Goal: Task Accomplishment & Management: Complete application form

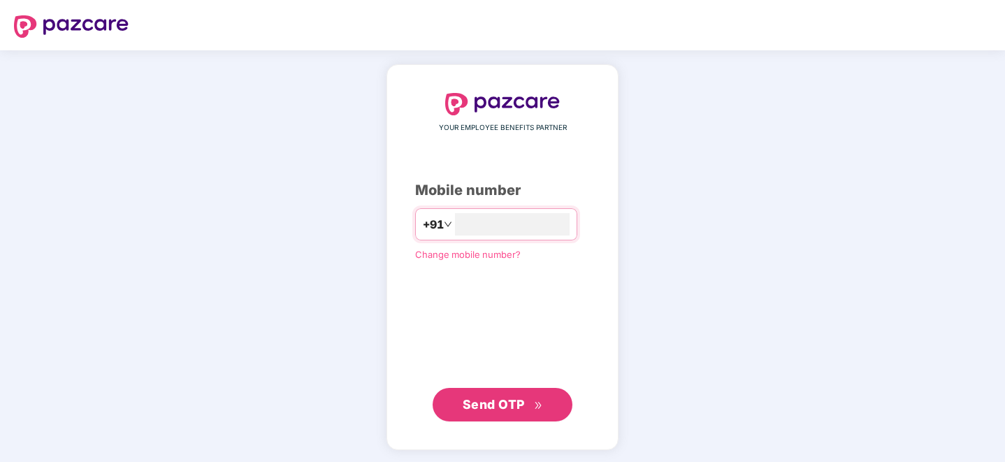
type input "**********"
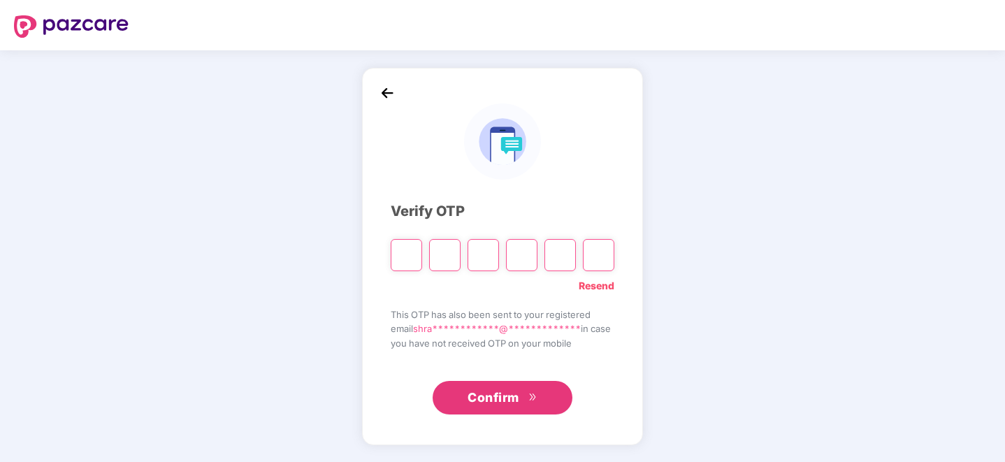
type input "*"
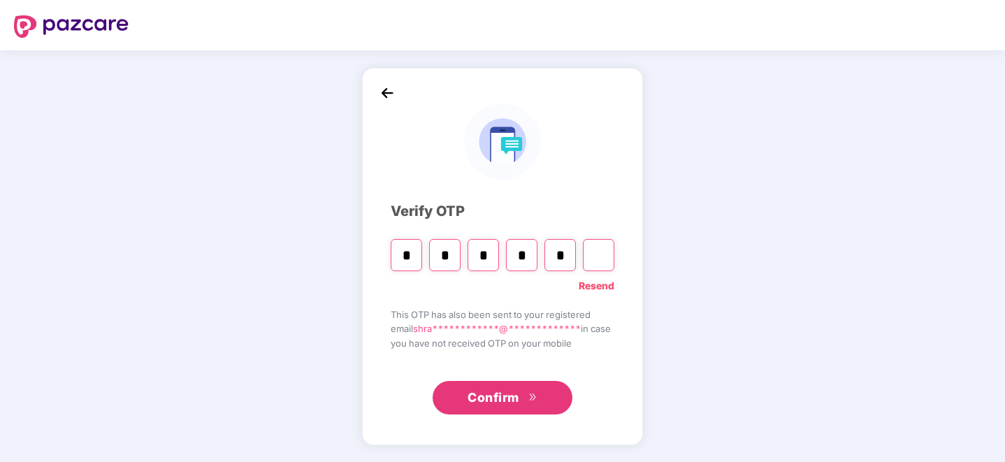
type input "*"
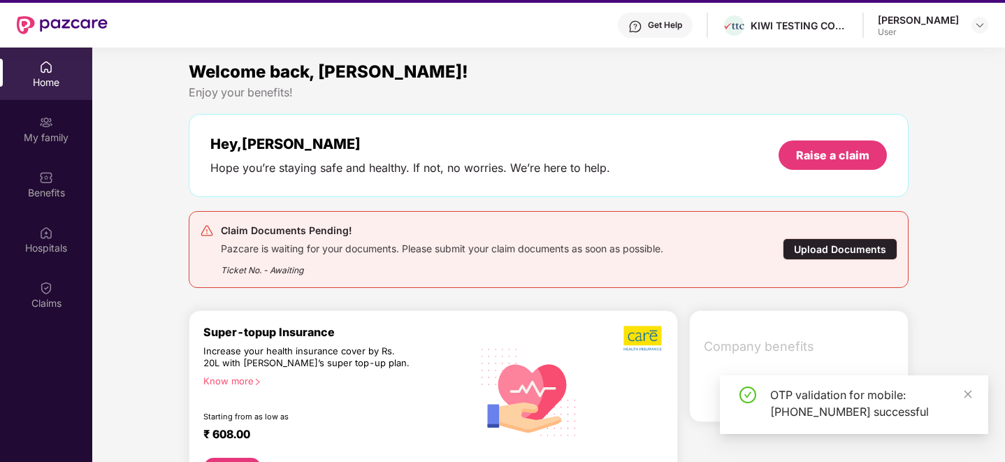
scroll to position [78, 0]
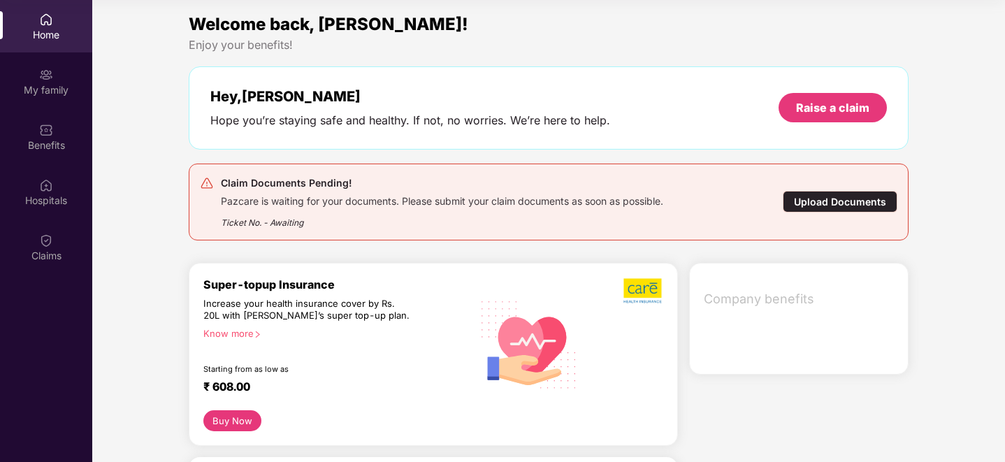
click at [862, 201] on div "Upload Documents" at bounding box center [840, 202] width 115 height 22
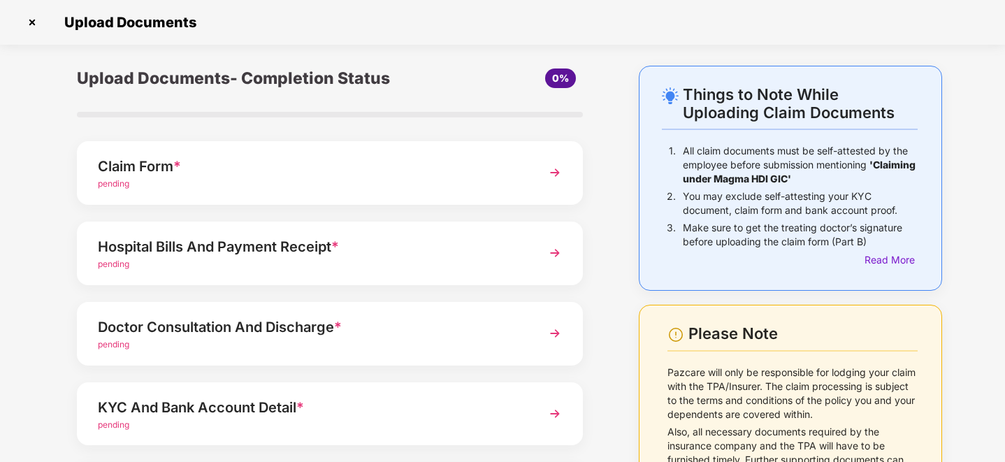
click at [213, 171] on div "Claim Form *" at bounding box center [310, 166] width 425 height 22
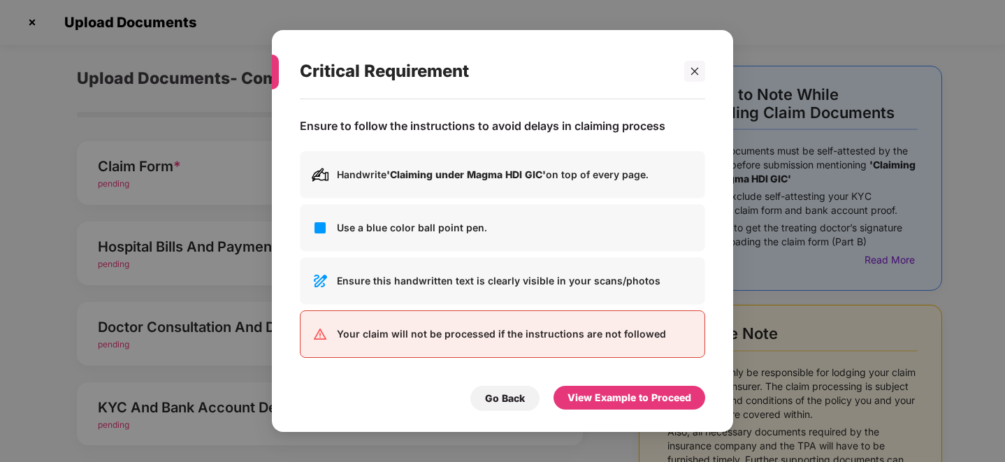
scroll to position [0, 0]
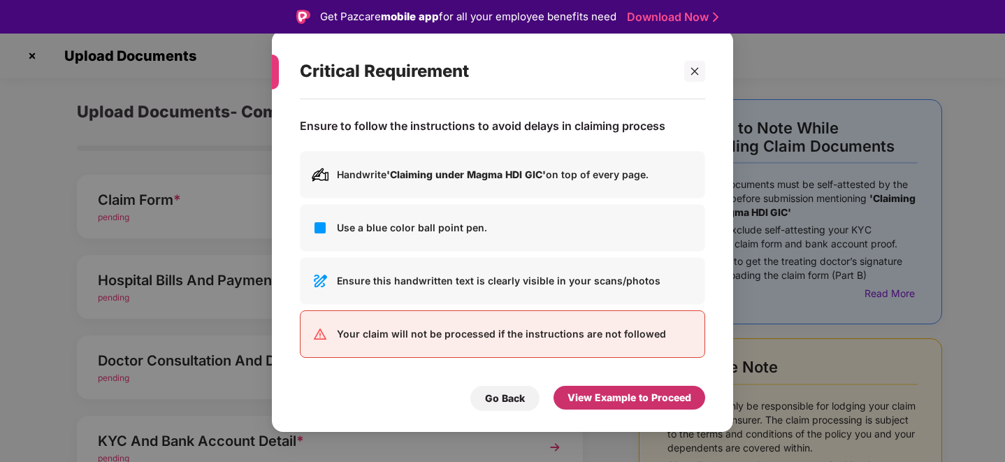
click at [600, 399] on div "View Example to Proceed" at bounding box center [630, 397] width 124 height 15
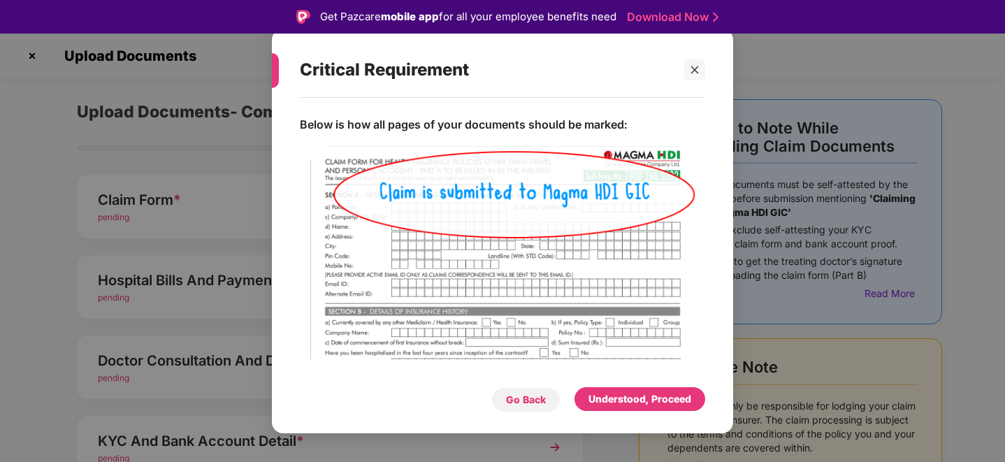
click at [518, 399] on div "Go Back" at bounding box center [526, 399] width 40 height 15
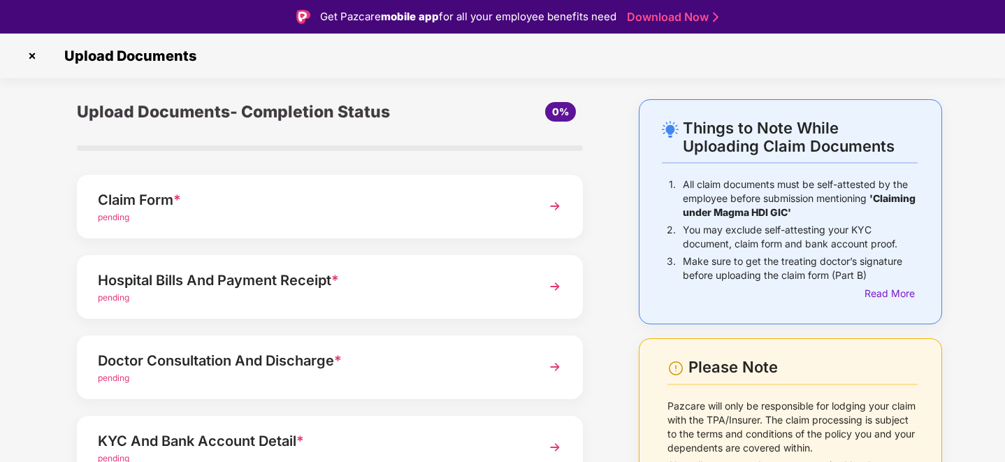
click at [187, 203] on div "Claim Form *" at bounding box center [310, 200] width 425 height 22
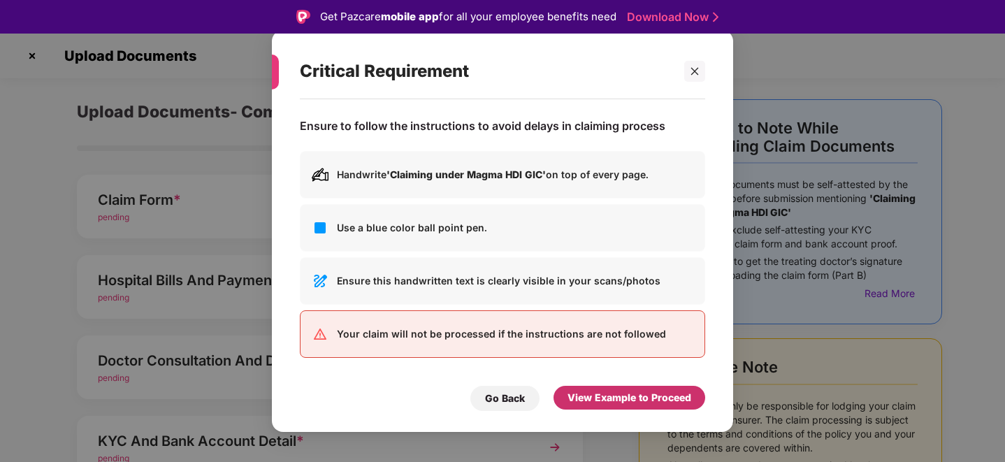
click at [627, 394] on div "View Example to Proceed" at bounding box center [630, 397] width 124 height 15
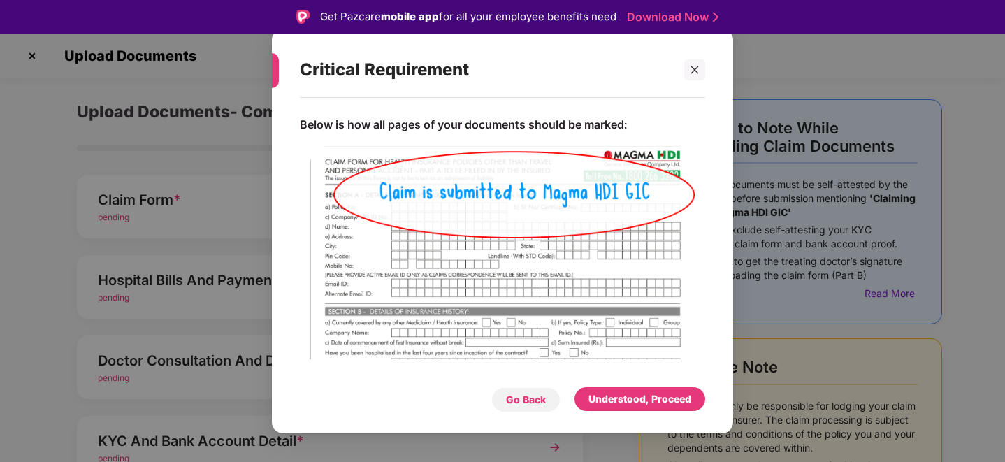
click at [519, 404] on div "Go Back" at bounding box center [526, 399] width 40 height 15
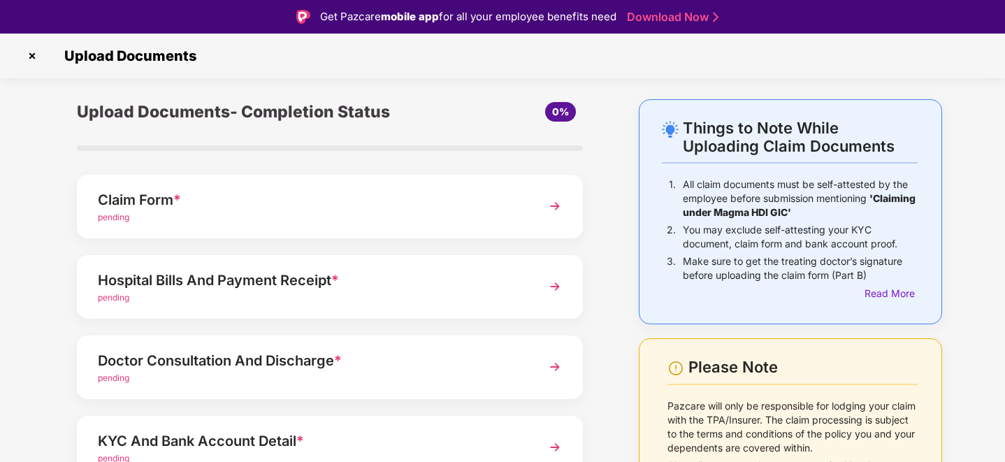
click at [281, 220] on div "pending" at bounding box center [310, 217] width 425 height 13
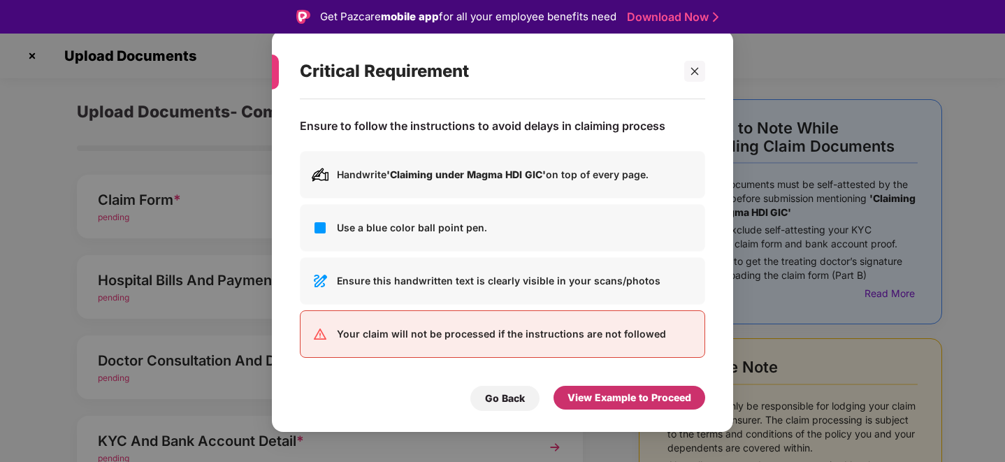
click at [665, 400] on div "View Example to Proceed" at bounding box center [630, 397] width 124 height 15
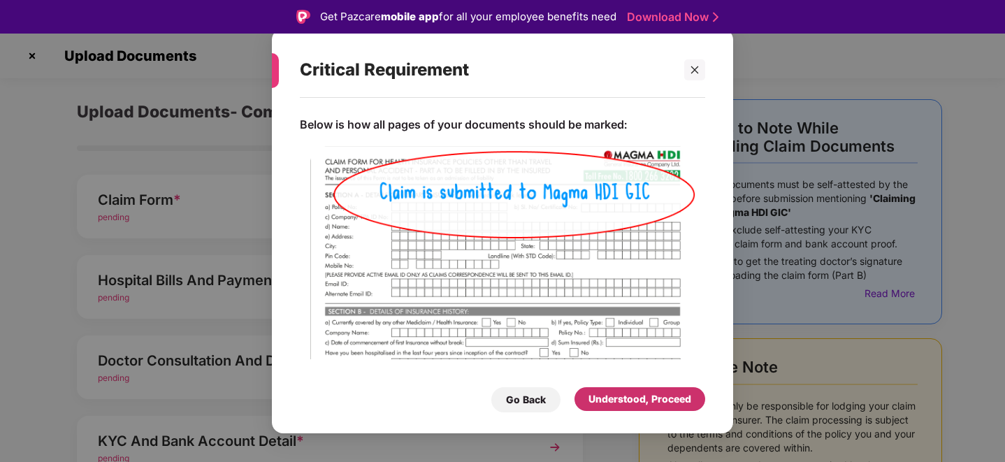
click at [665, 408] on div "Understood, Proceed" at bounding box center [640, 399] width 131 height 24
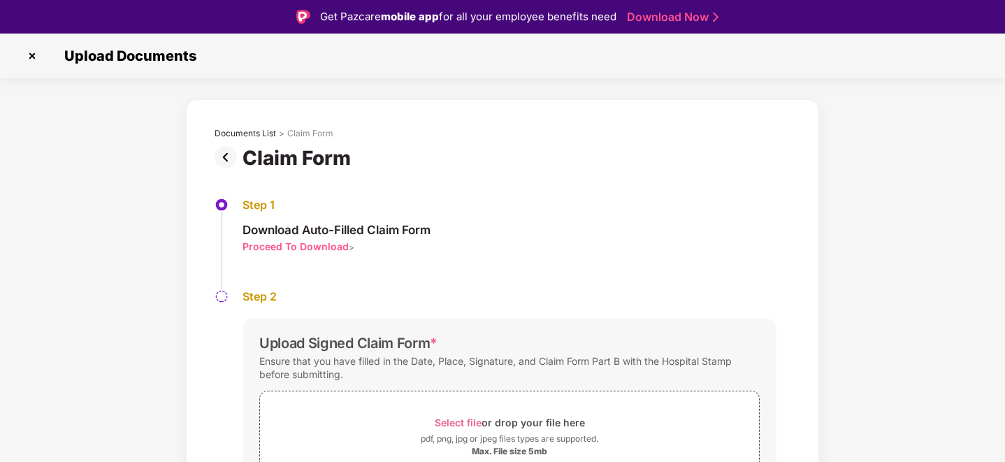
click at [33, 52] on img at bounding box center [32, 56] width 22 height 22
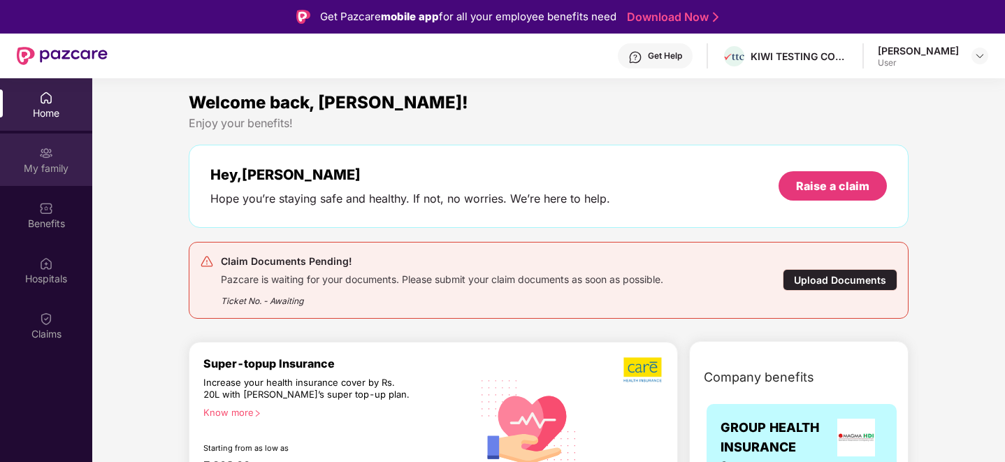
click at [46, 171] on div "My family" at bounding box center [46, 169] width 92 height 14
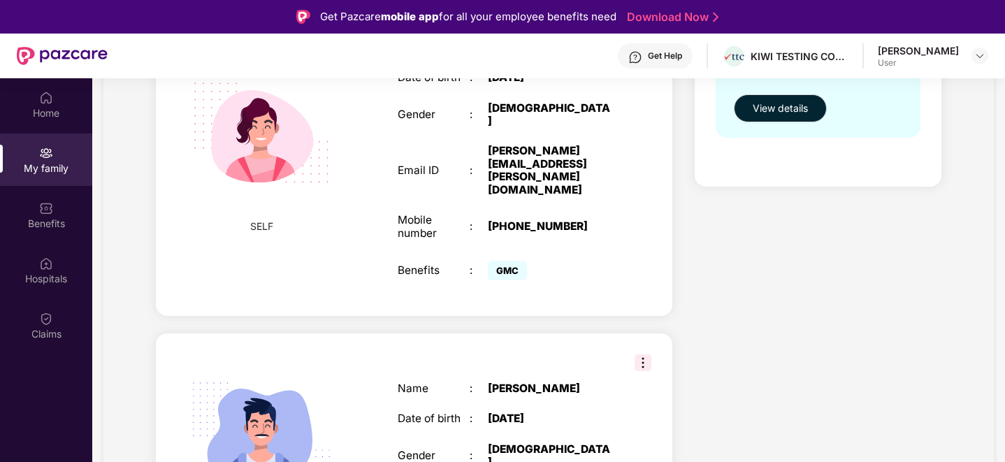
scroll to position [115, 0]
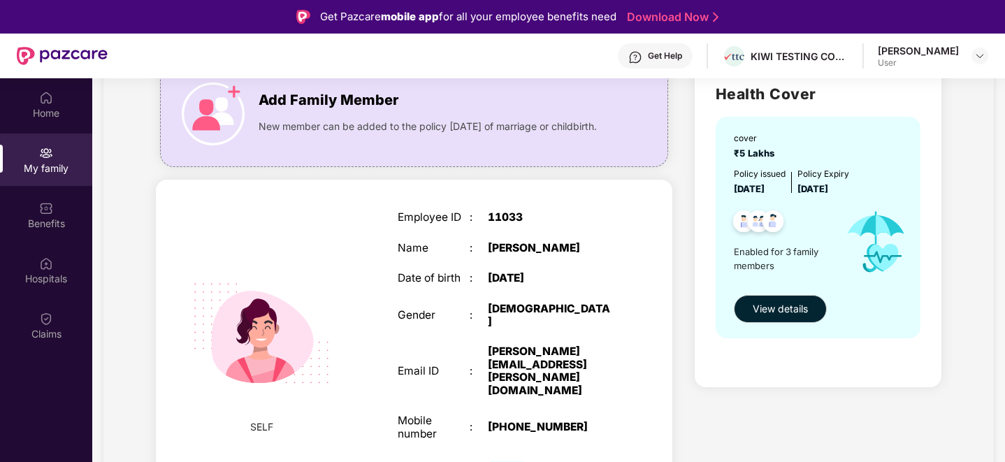
click at [609, 236] on div "Employee ID : 11033 Name : Shraddha Bahekar Date of birth : 17 Jan 1994 Gender …" at bounding box center [506, 348] width 244 height 308
click at [620, 308] on div "Employee ID : 11033 Name : Shraddha Bahekar Date of birth : 17 Jan 1994 Gender …" at bounding box center [506, 348] width 244 height 308
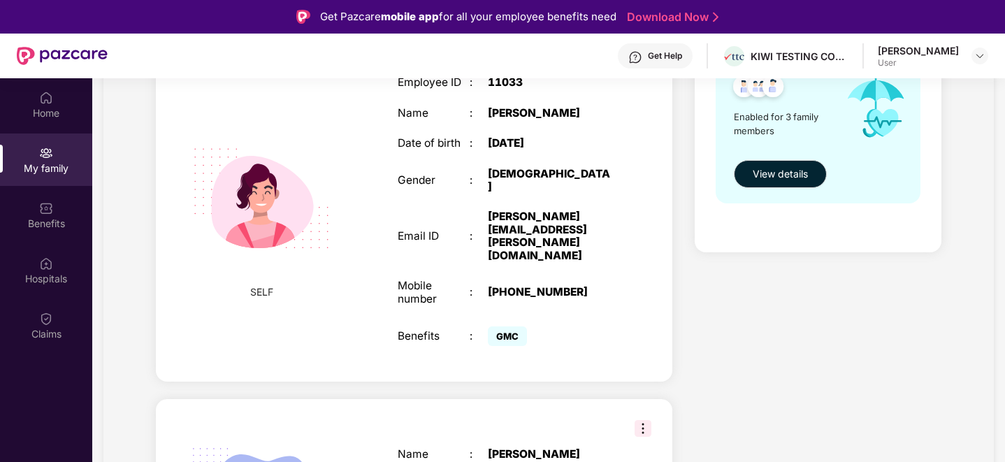
click at [250, 204] on img at bounding box center [261, 199] width 172 height 172
click at [394, 210] on div "Employee ID : 11033 Name : Shraddha Bahekar Date of birth : 17 Jan 1994 Gender …" at bounding box center [506, 213] width 244 height 308
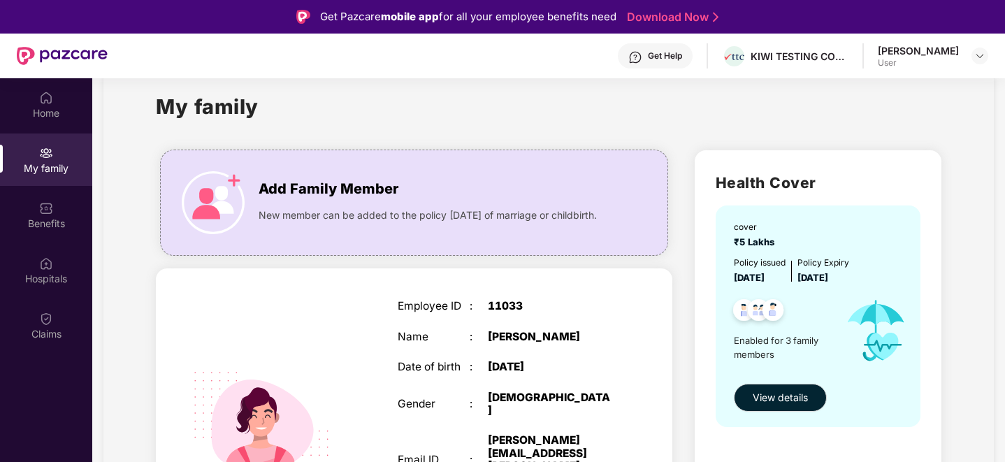
scroll to position [36, 0]
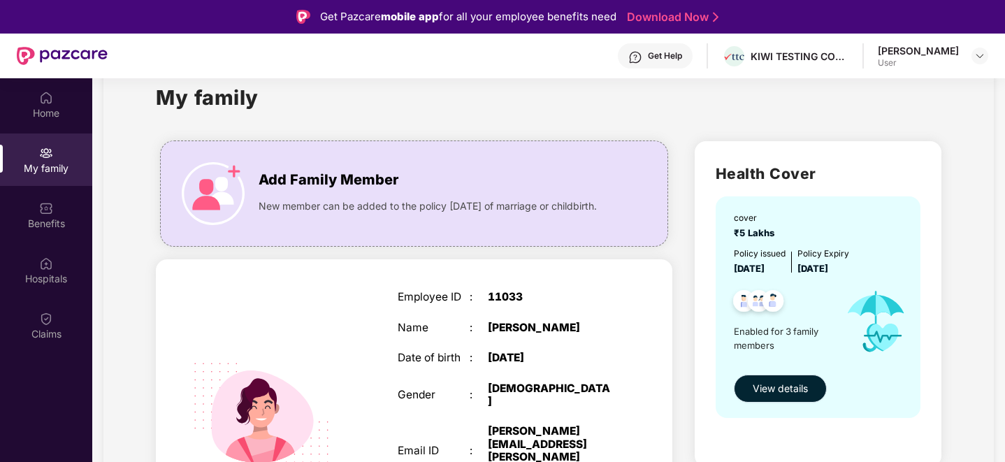
click at [778, 385] on span "View details" at bounding box center [780, 388] width 55 height 15
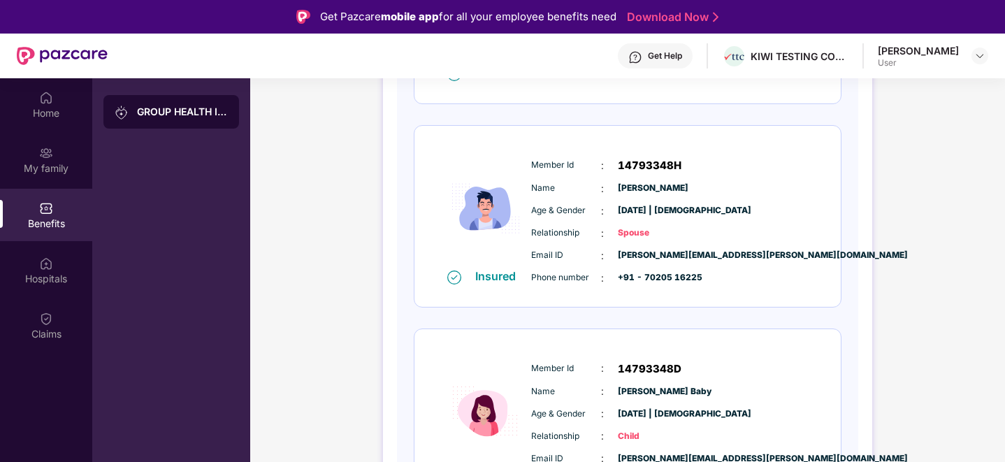
scroll to position [103, 0]
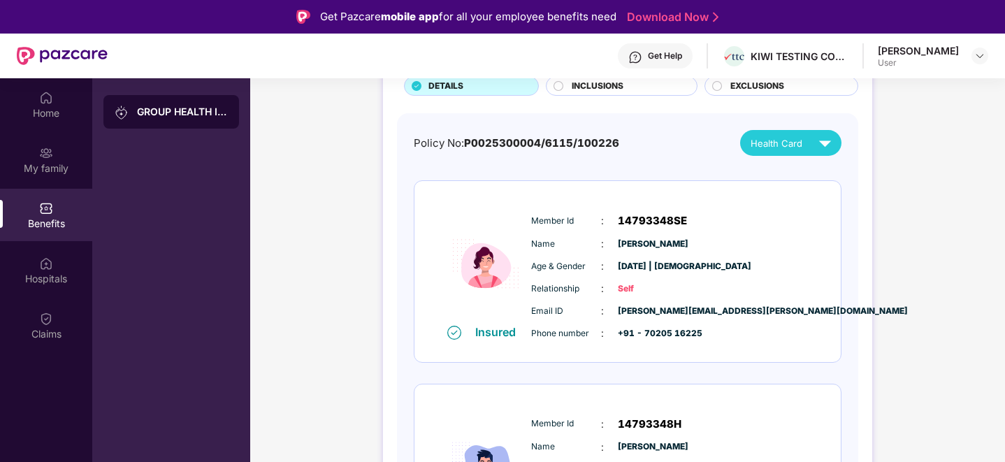
click at [746, 250] on div "Name : Shraddha Bahekar" at bounding box center [670, 243] width 278 height 15
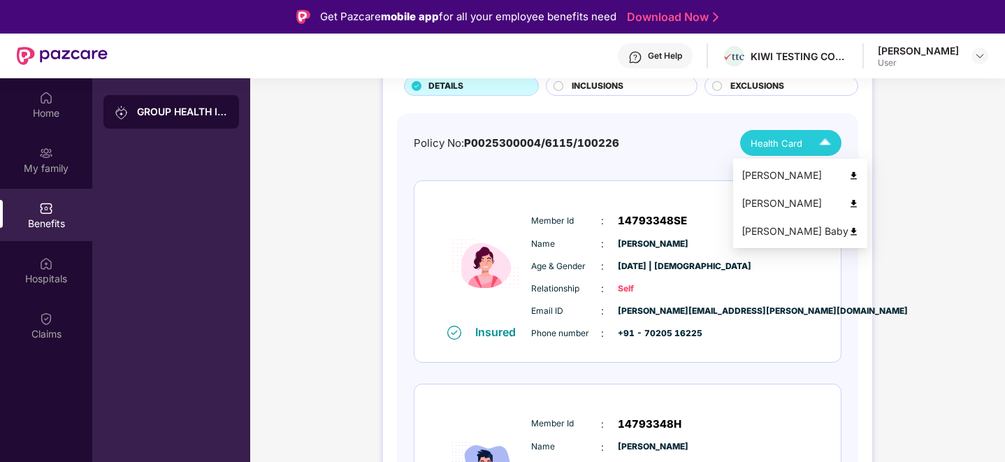
click at [804, 141] on div "Health Card" at bounding box center [794, 143] width 87 height 24
click at [773, 173] on div "[PERSON_NAME]" at bounding box center [800, 175] width 117 height 15
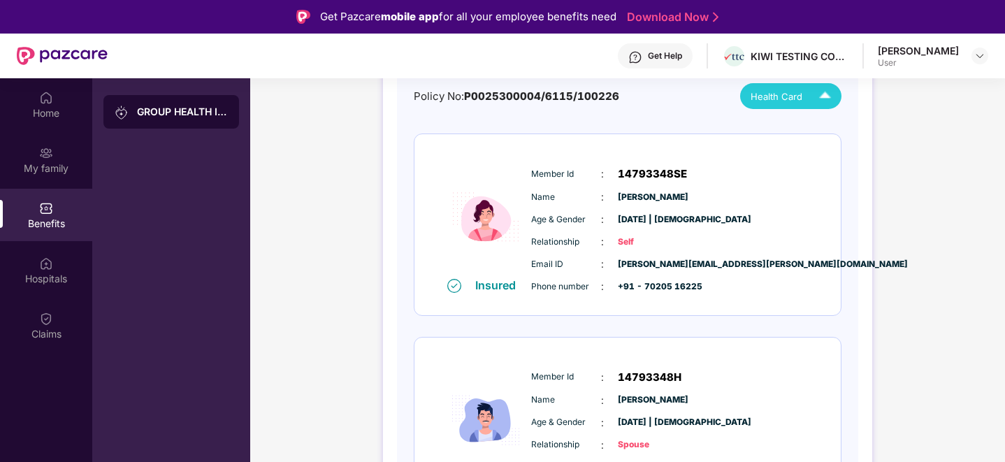
scroll to position [132, 0]
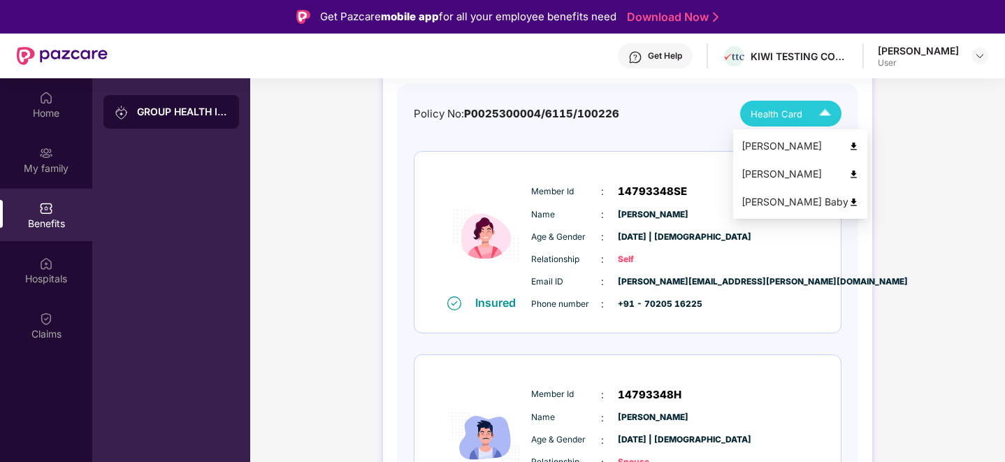
click at [777, 177] on div "[PERSON_NAME]" at bounding box center [800, 173] width 117 height 15
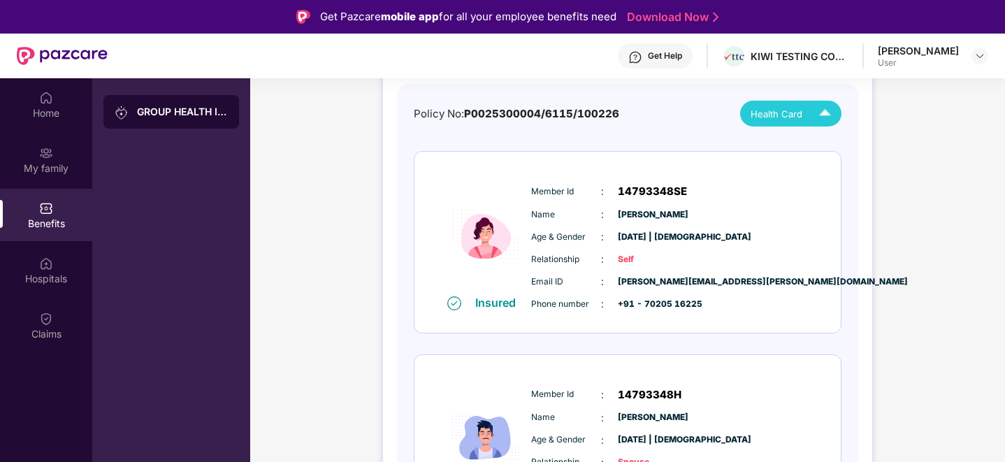
scroll to position [0, 0]
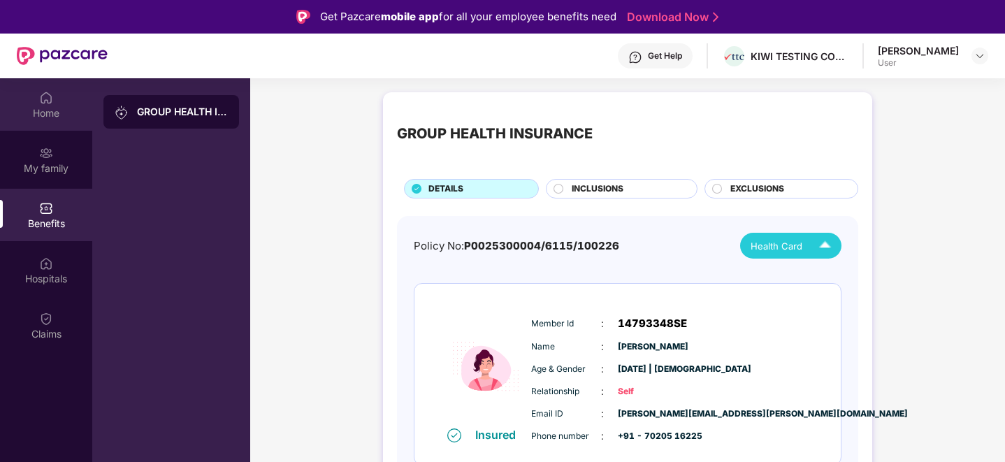
click at [62, 93] on div "Home" at bounding box center [46, 104] width 92 height 52
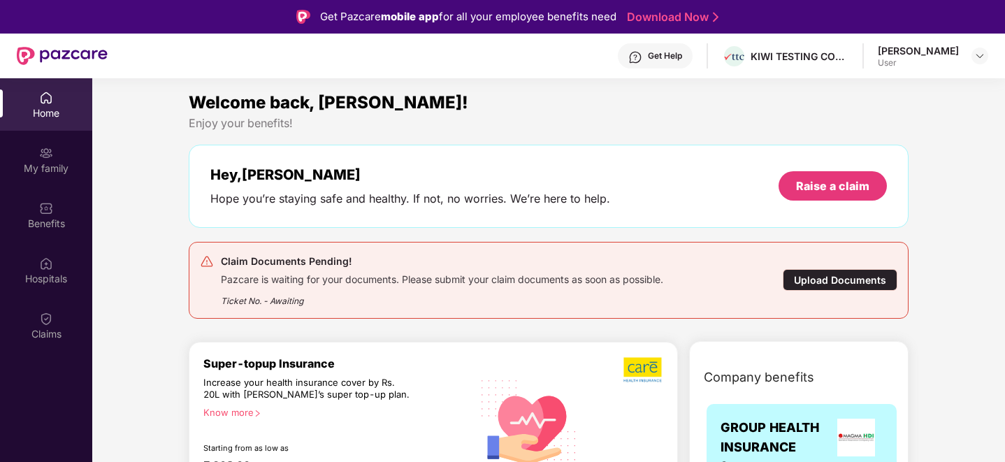
click at [455, 266] on div "Claim Documents Pending!" at bounding box center [442, 261] width 443 height 17
click at [847, 276] on div "Upload Documents" at bounding box center [840, 280] width 115 height 22
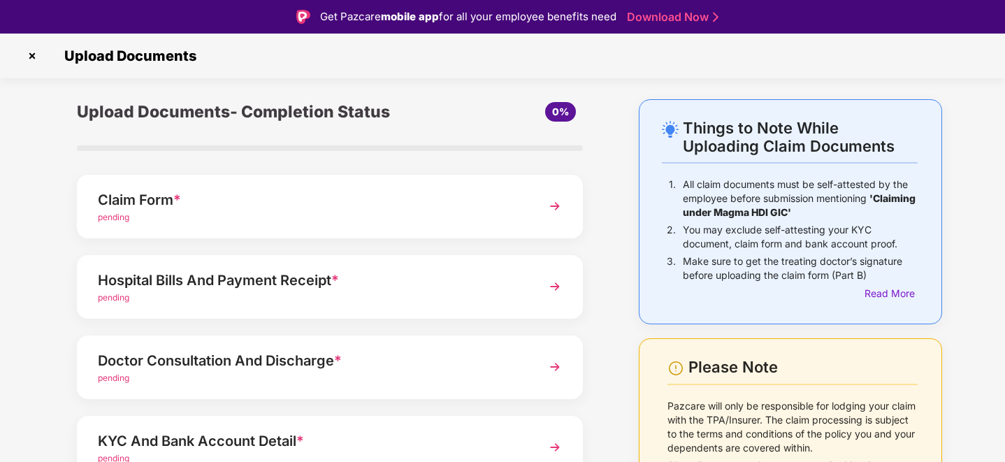
click at [425, 276] on div "Hospital Bills And Payment Receipt *" at bounding box center [310, 280] width 425 height 22
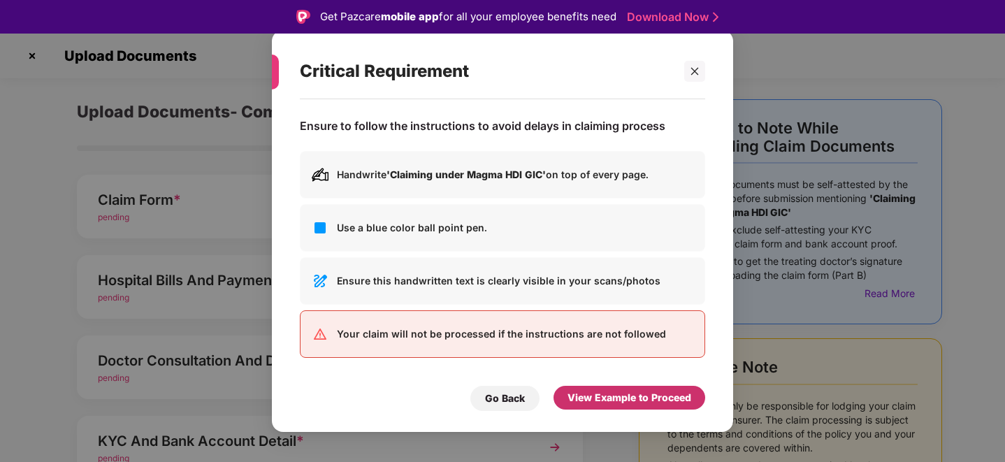
click at [601, 392] on div "View Example to Proceed" at bounding box center [630, 397] width 124 height 15
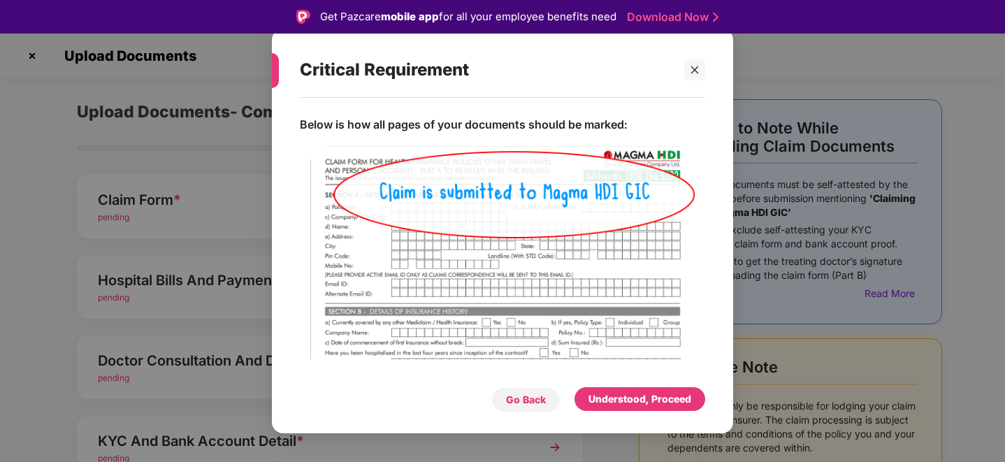
click at [540, 395] on div "Go Back" at bounding box center [526, 399] width 40 height 15
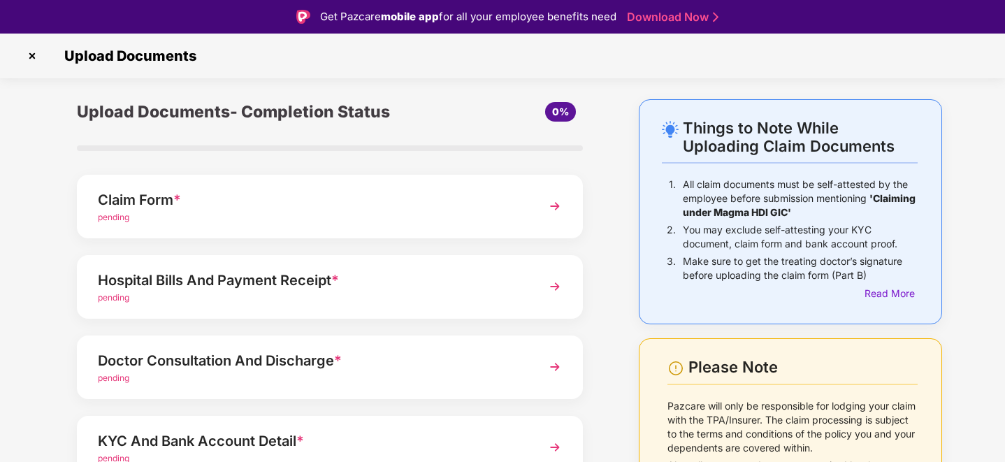
click at [311, 299] on div "pending" at bounding box center [310, 298] width 425 height 13
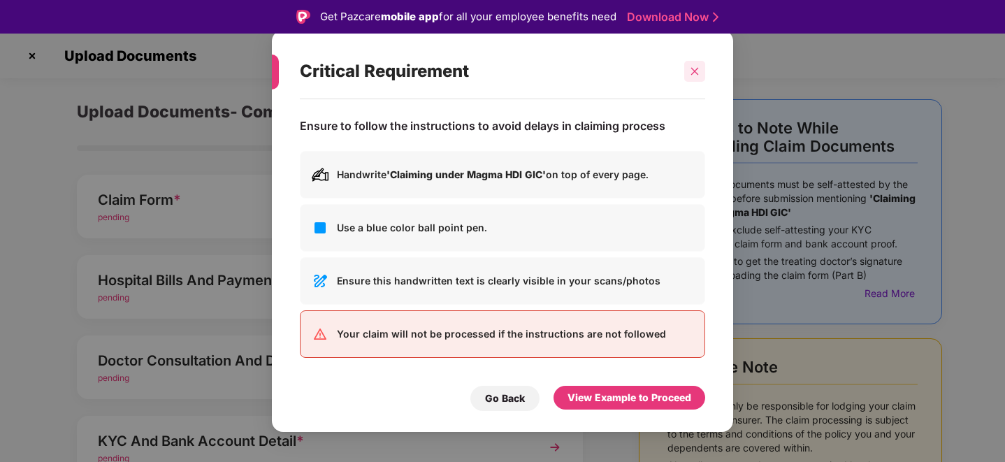
click at [701, 71] on div at bounding box center [694, 71] width 21 height 21
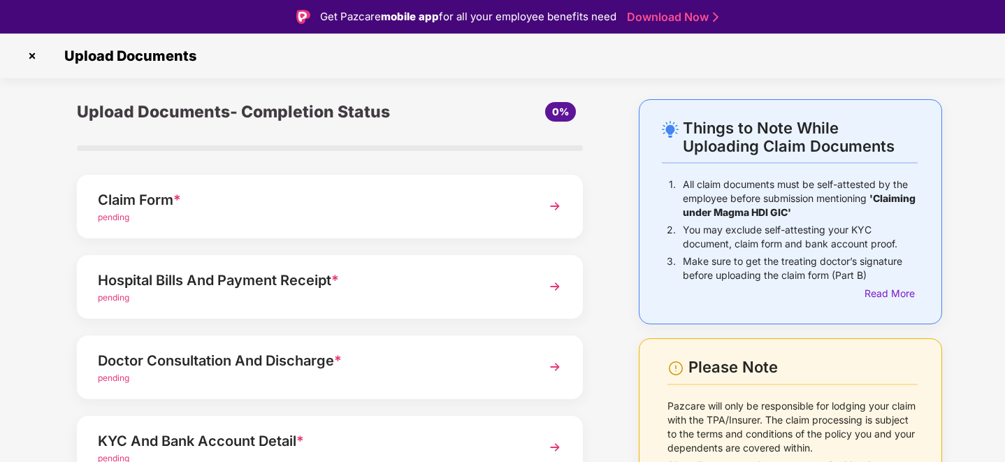
click at [351, 364] on div "Doctor Consultation And Discharge *" at bounding box center [310, 361] width 425 height 22
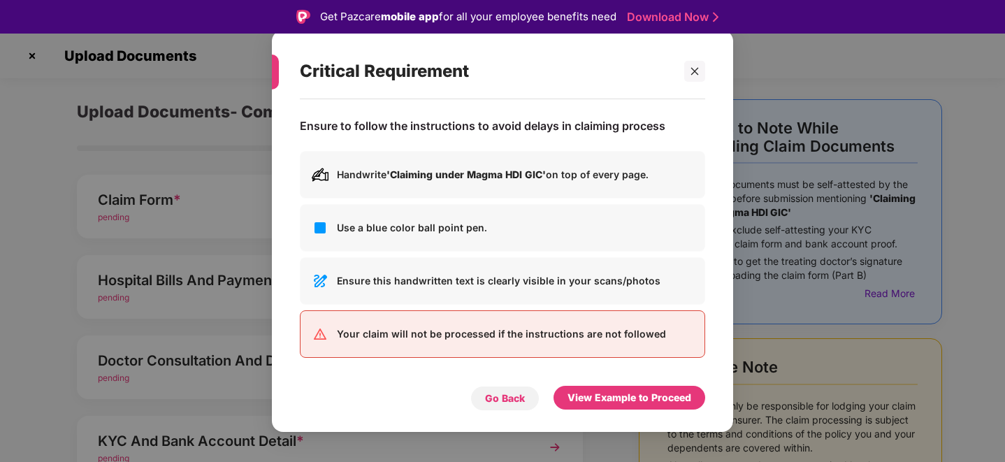
click at [515, 394] on div "Go Back" at bounding box center [505, 398] width 40 height 15
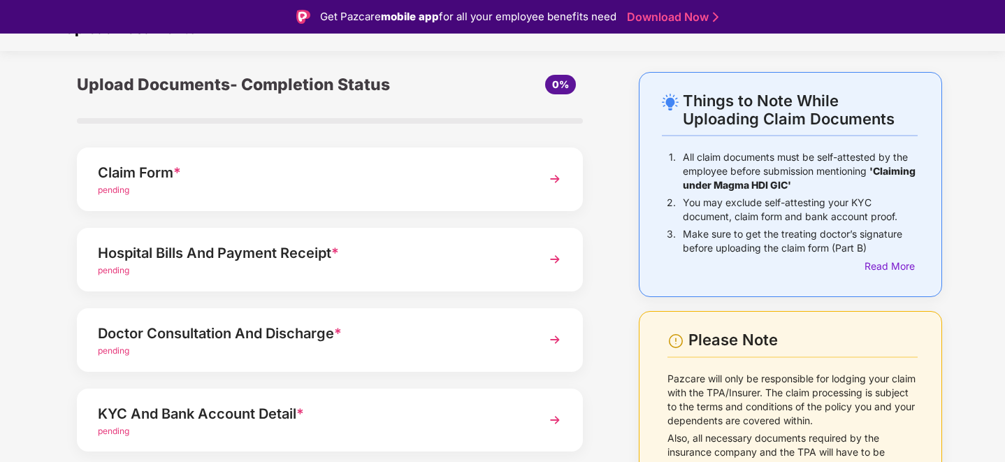
scroll to position [123, 0]
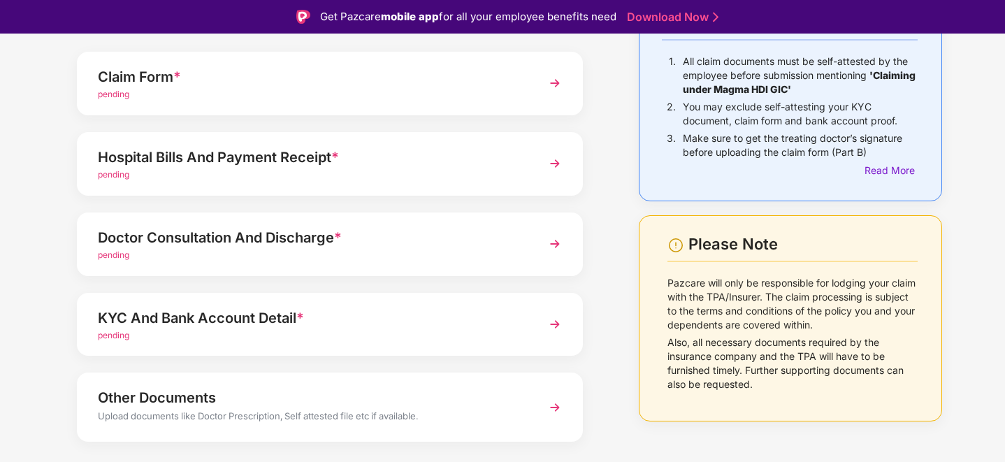
click at [373, 327] on div "KYC And Bank Account Detail *" at bounding box center [310, 318] width 425 height 22
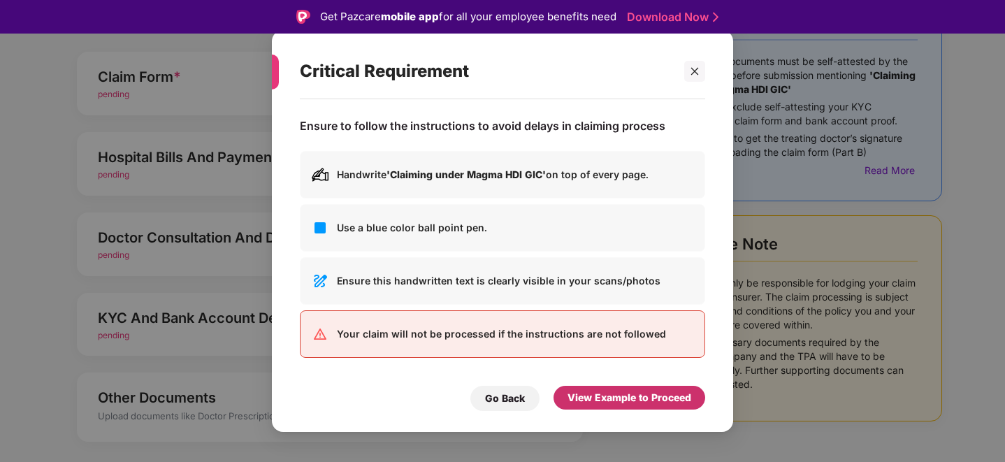
click at [621, 398] on div "View Example to Proceed" at bounding box center [630, 397] width 124 height 15
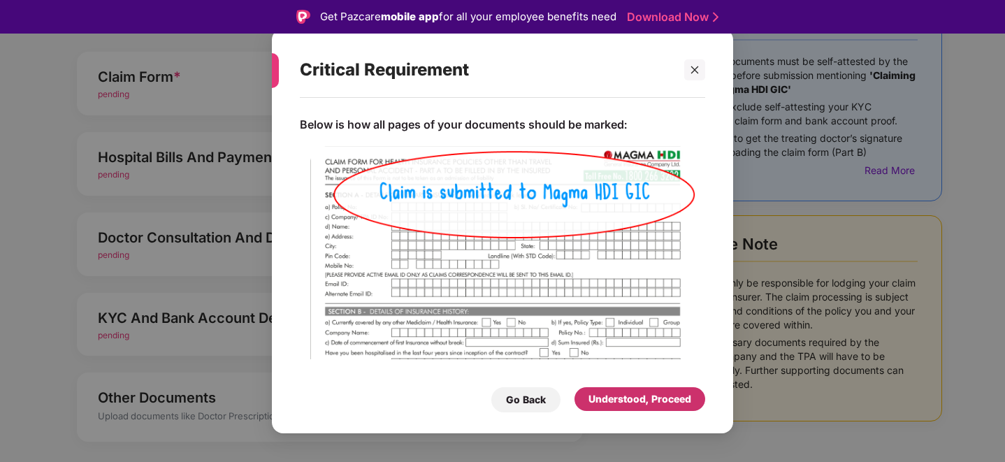
click at [621, 398] on div "Understood, Proceed" at bounding box center [640, 399] width 103 height 15
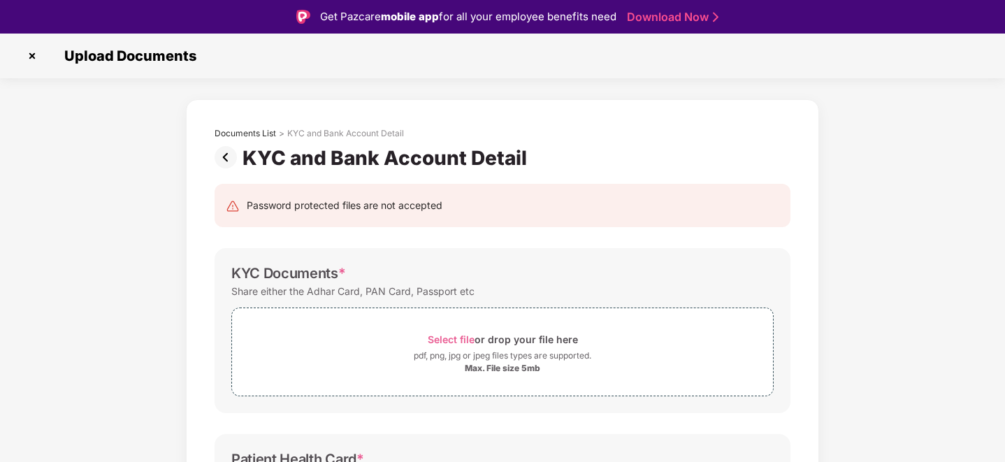
click at [233, 155] on img at bounding box center [229, 157] width 28 height 22
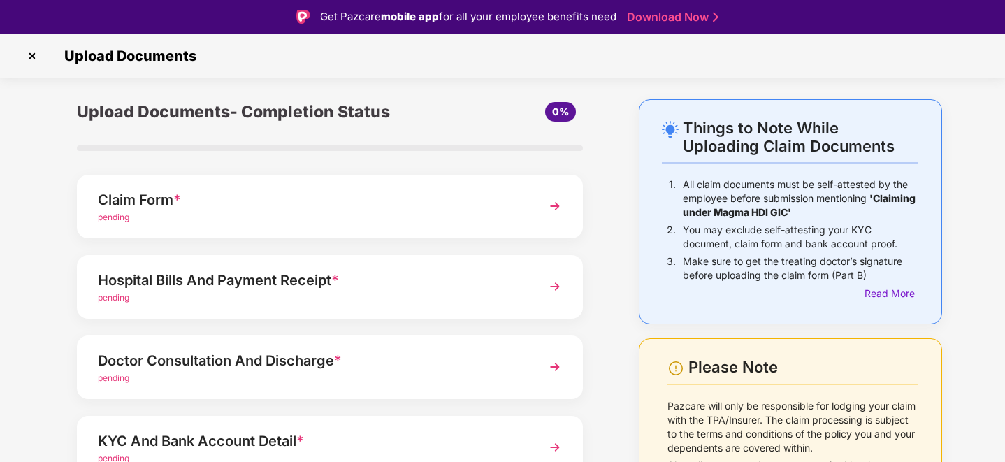
click at [878, 294] on div "Read More" at bounding box center [891, 293] width 53 height 15
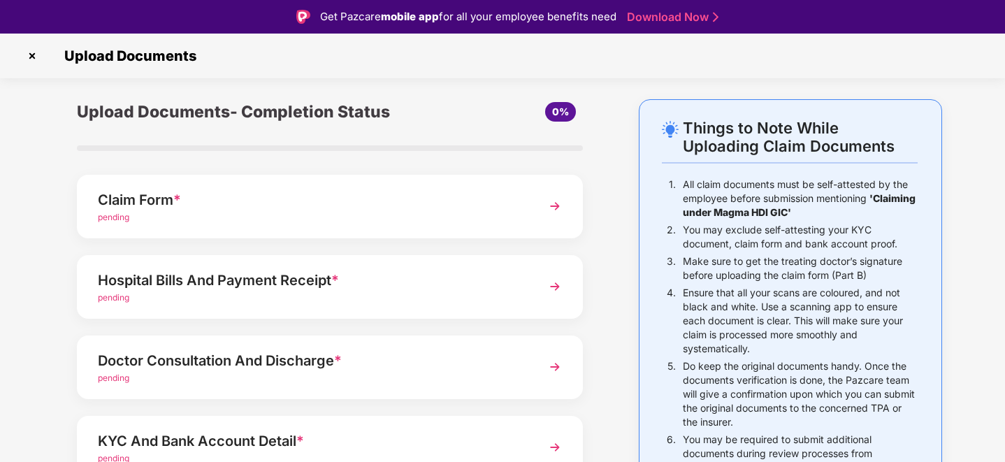
click at [141, 227] on div "Claim Form * pending" at bounding box center [330, 207] width 506 height 64
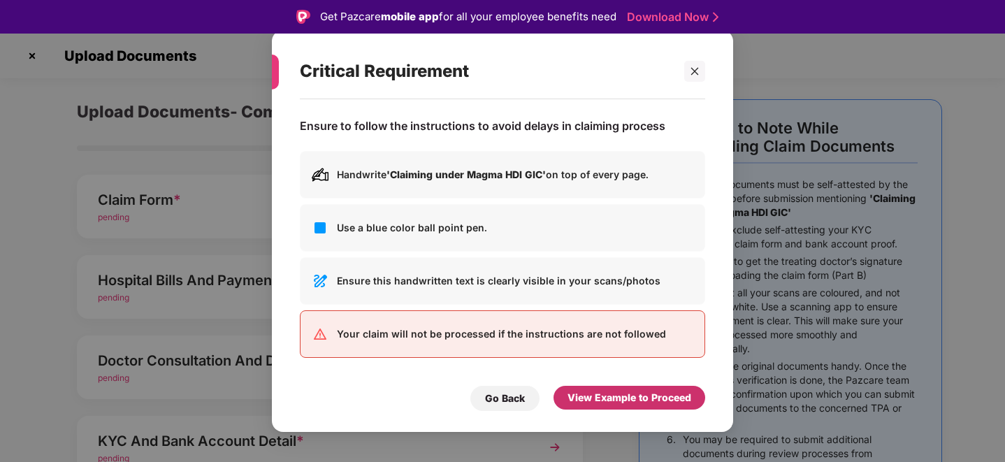
click at [599, 403] on div "View Example to Proceed" at bounding box center [630, 397] width 124 height 15
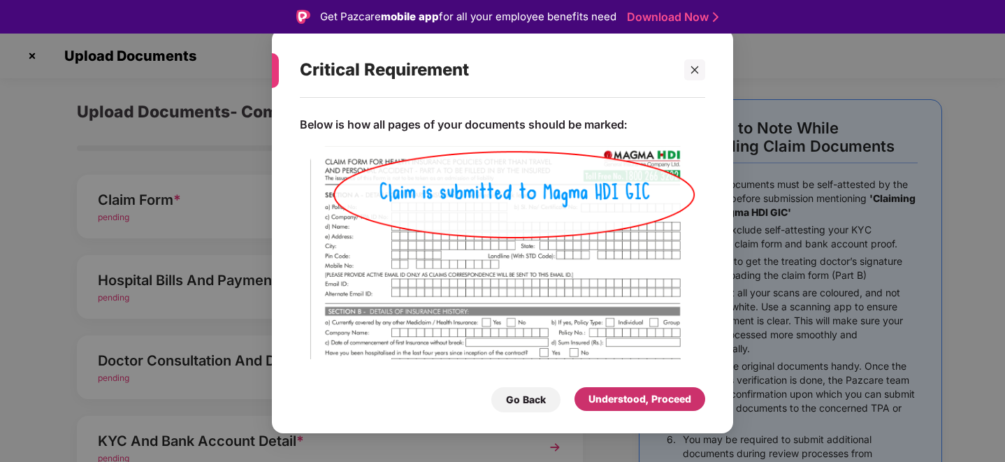
click at [599, 403] on div "Understood, Proceed" at bounding box center [640, 399] width 103 height 15
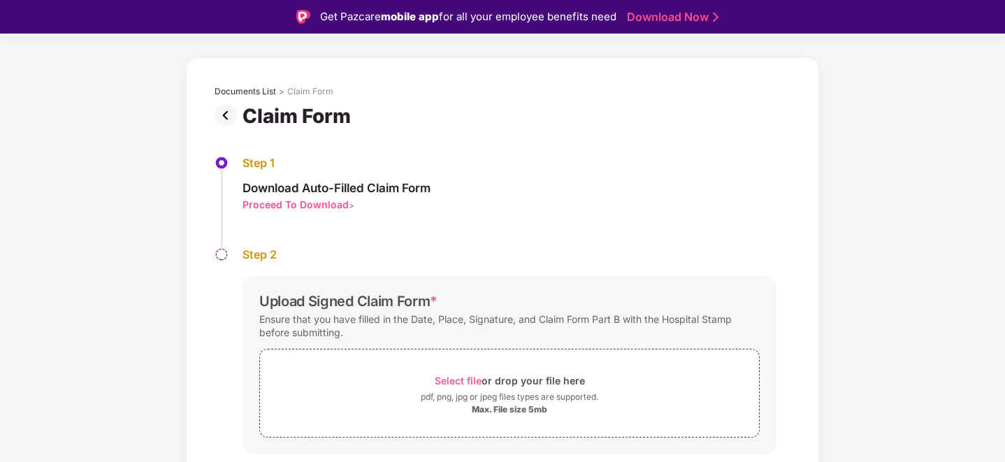
scroll to position [78, 0]
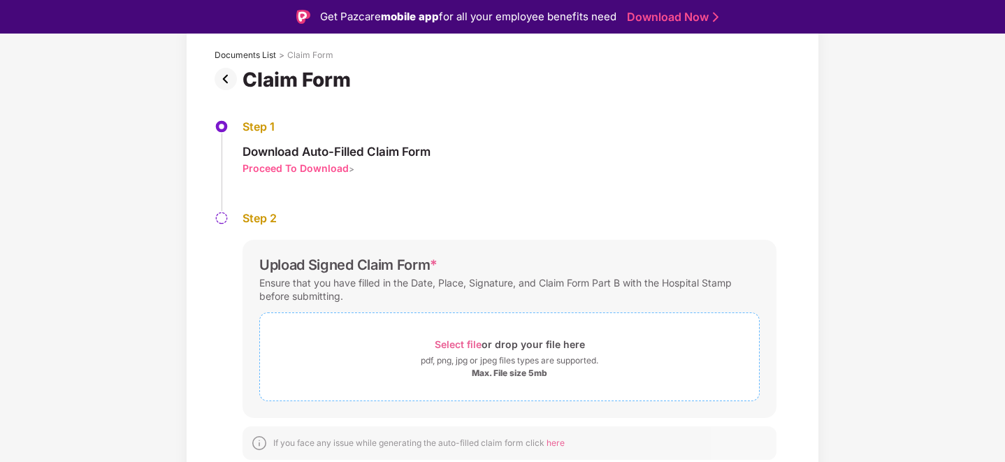
click at [455, 352] on div "Select file or drop your file here" at bounding box center [510, 344] width 150 height 19
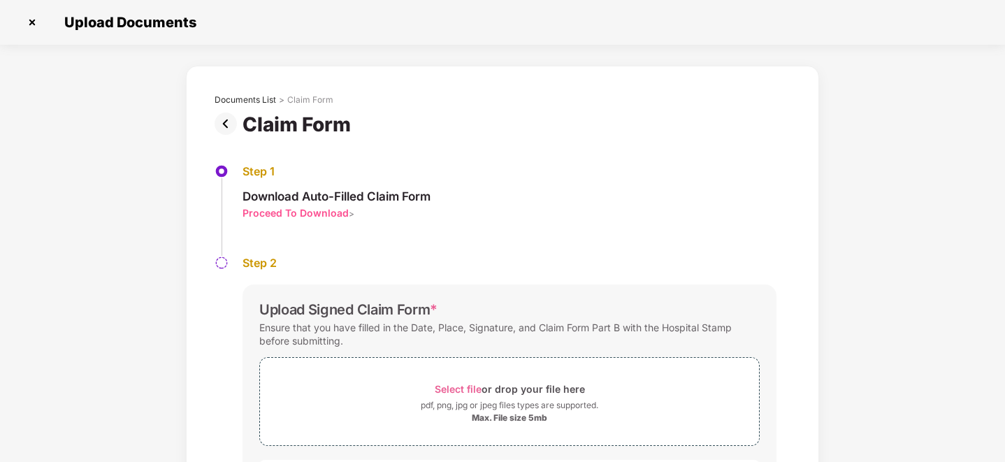
scroll to position [144, 0]
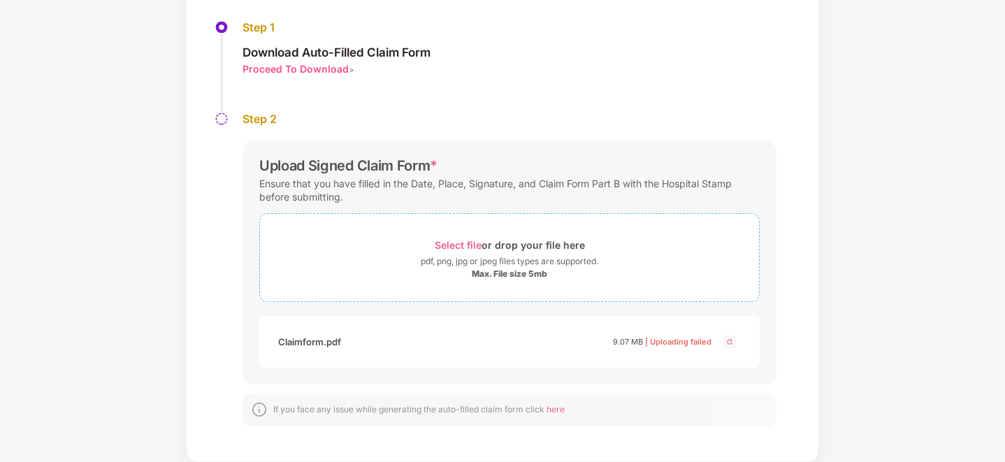
click at [464, 241] on span "Select file" at bounding box center [458, 245] width 47 height 12
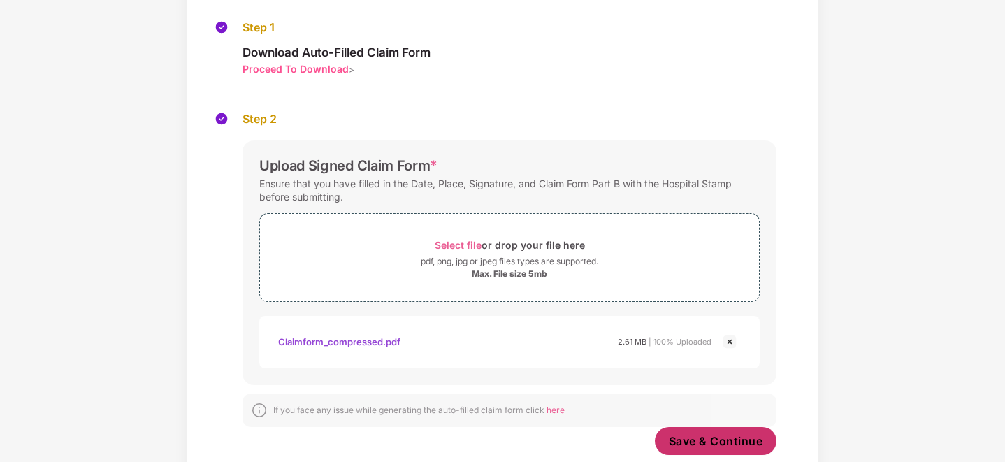
click at [689, 440] on span "Save & Continue" at bounding box center [716, 440] width 94 height 15
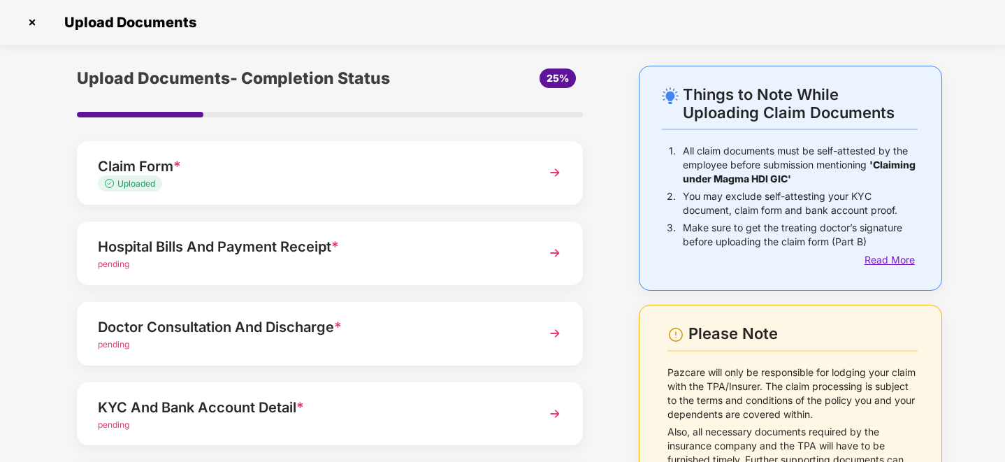
click at [894, 258] on div "Read More" at bounding box center [891, 259] width 53 height 15
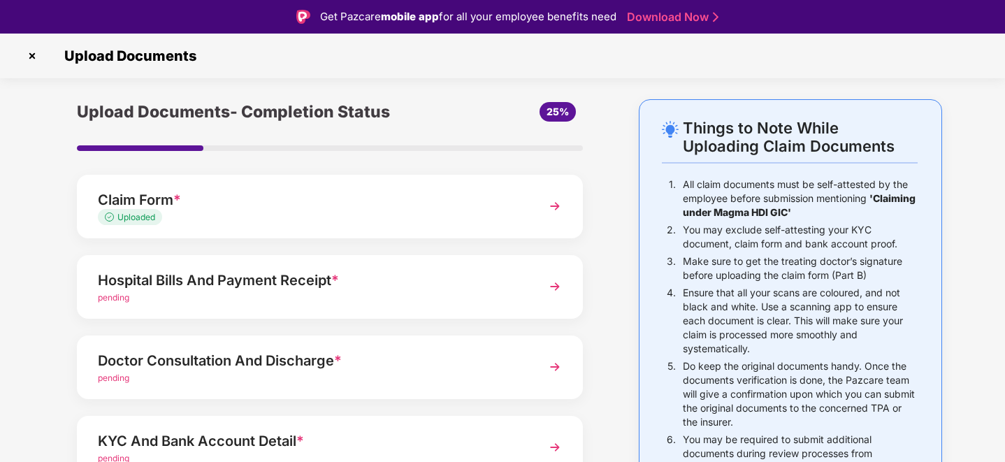
scroll to position [34, 0]
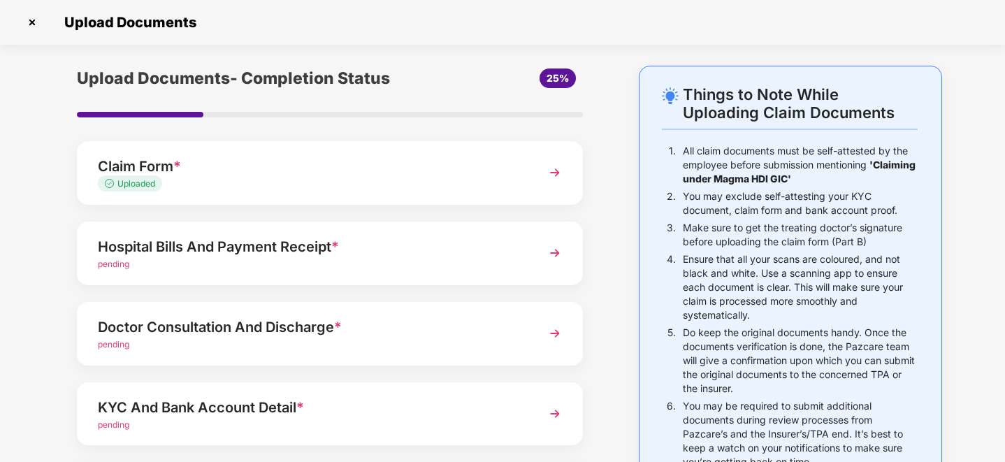
click at [485, 261] on div "pending" at bounding box center [310, 264] width 425 height 13
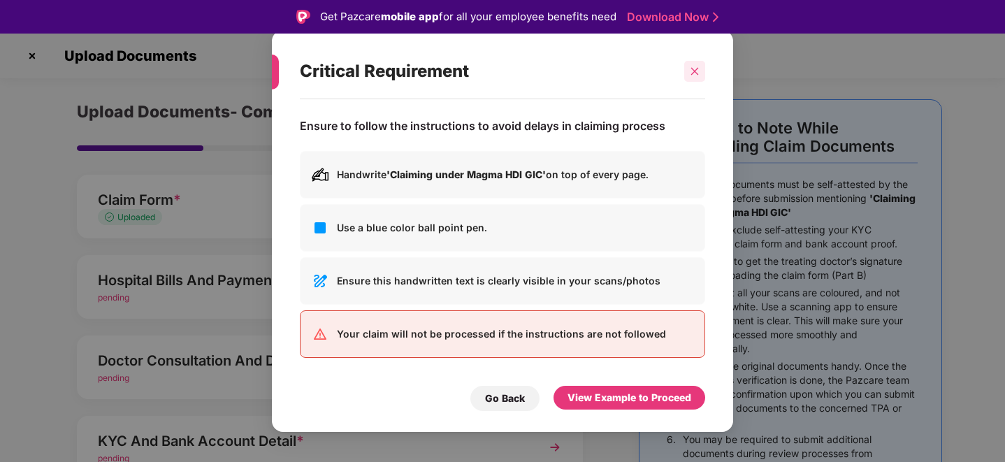
click at [686, 71] on div at bounding box center [694, 71] width 21 height 21
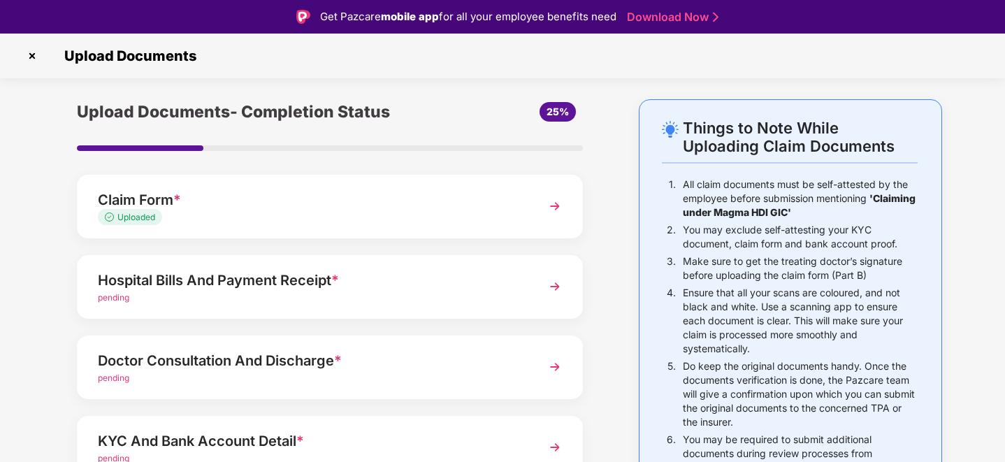
click at [31, 53] on img at bounding box center [32, 56] width 22 height 22
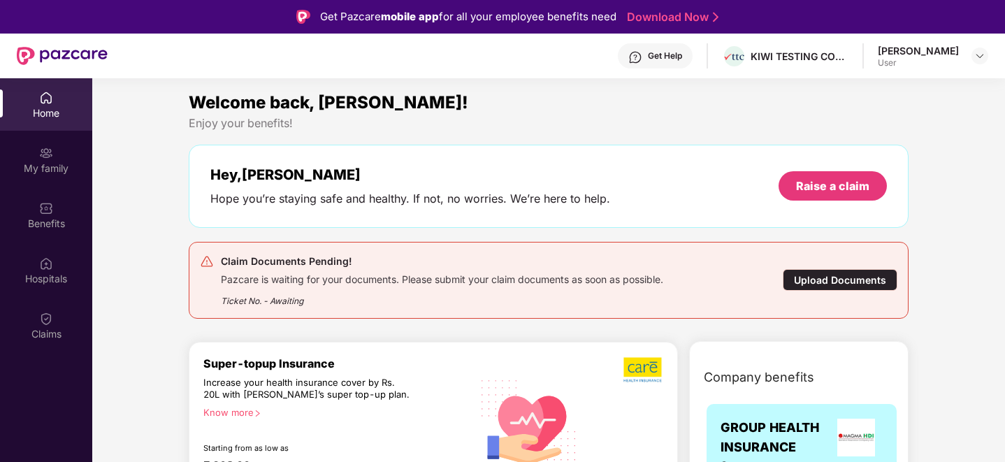
click at [379, 270] on div "Pazcare is waiting for your documents. Please submit your claim documents as so…" at bounding box center [442, 278] width 443 height 16
click at [854, 288] on div "Upload Documents" at bounding box center [840, 280] width 115 height 22
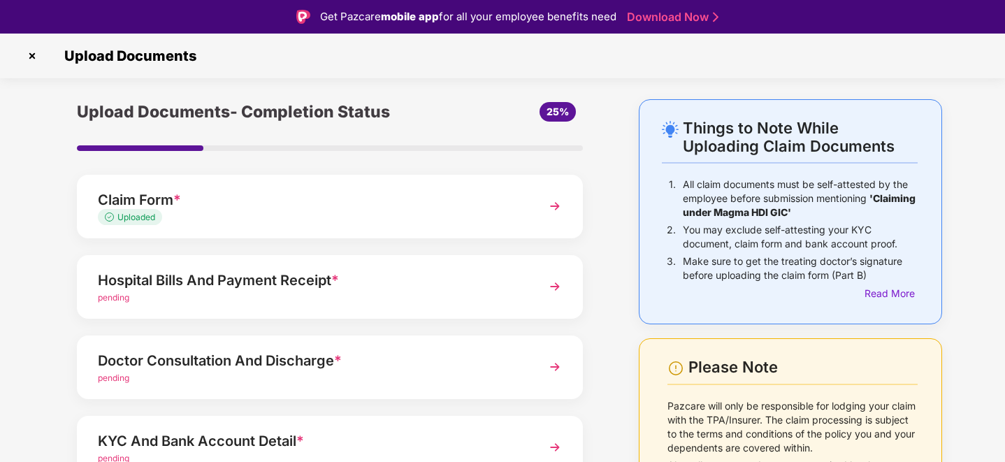
click at [36, 59] on img at bounding box center [32, 56] width 22 height 22
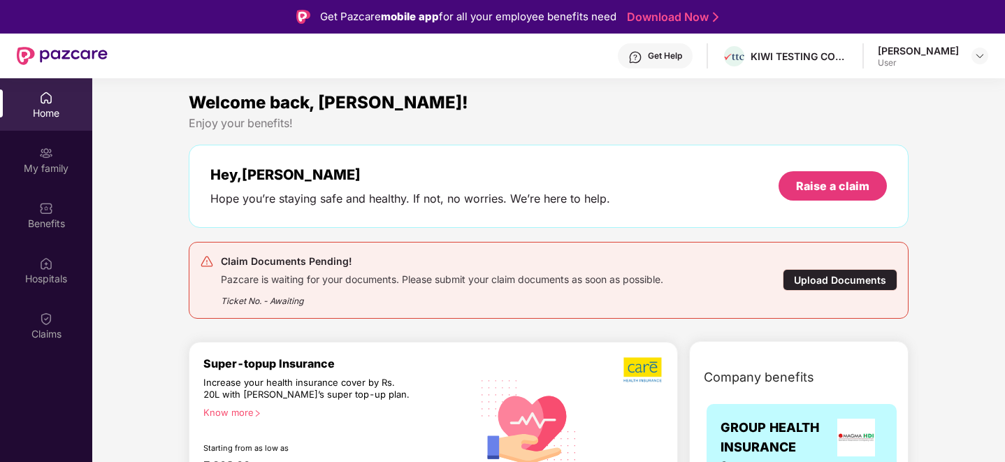
click at [43, 93] on img at bounding box center [46, 98] width 14 height 14
click at [50, 169] on div "My family" at bounding box center [46, 169] width 92 height 14
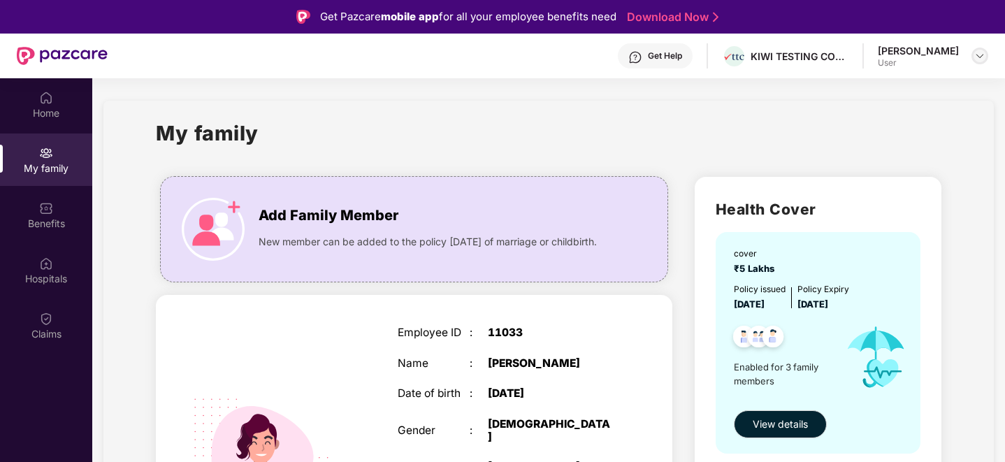
click at [983, 62] on div at bounding box center [980, 56] width 17 height 17
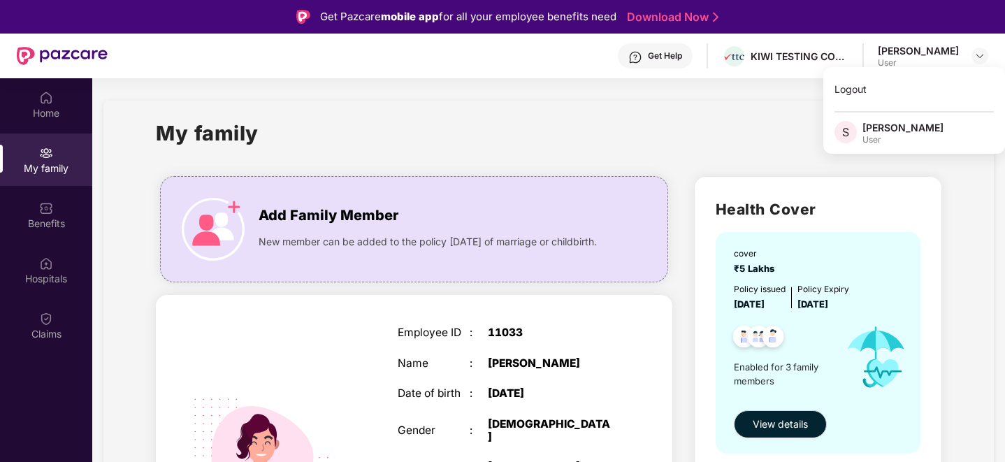
click at [877, 40] on div "Get Help KIWI TESTING CONSULTANCY INDIA PRIVATE LIMITED [PERSON_NAME] User" at bounding box center [548, 56] width 881 height 45
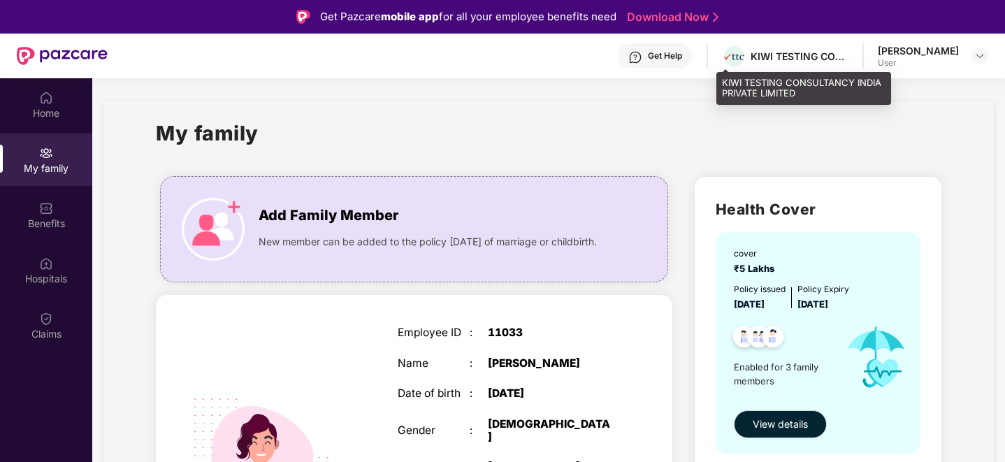
click at [743, 66] on div "KIWI TESTING CONSULTANCY INDIA PRIVATE LIMITED" at bounding box center [785, 56] width 127 height 24
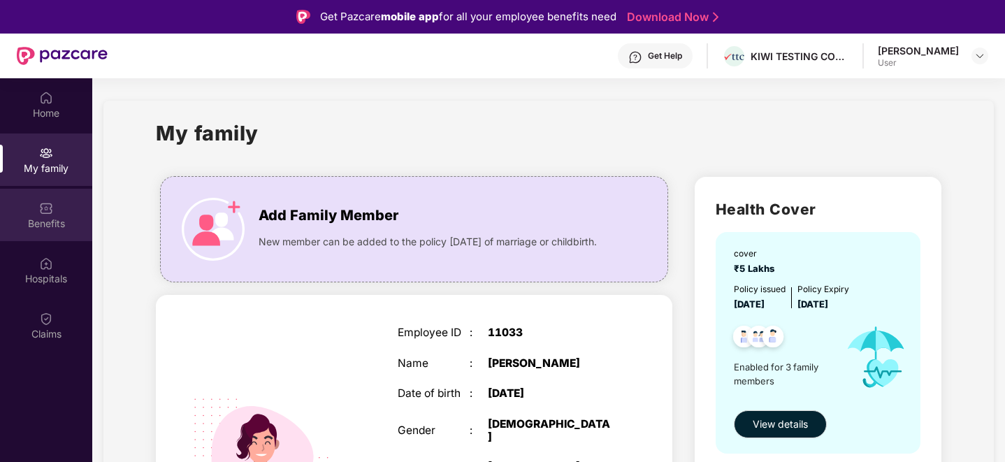
click at [42, 233] on div "Benefits" at bounding box center [46, 215] width 92 height 52
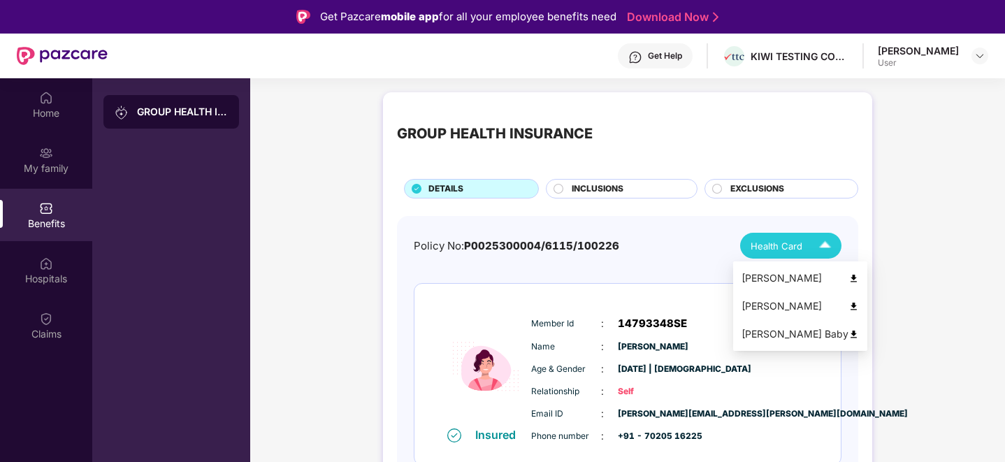
click at [833, 250] on img at bounding box center [825, 246] width 24 height 24
click at [849, 278] on img at bounding box center [854, 278] width 10 height 10
click at [822, 244] on img at bounding box center [825, 246] width 24 height 24
click at [849, 306] on img at bounding box center [854, 306] width 10 height 10
click at [805, 342] on li "[PERSON_NAME] Baby" at bounding box center [800, 334] width 134 height 28
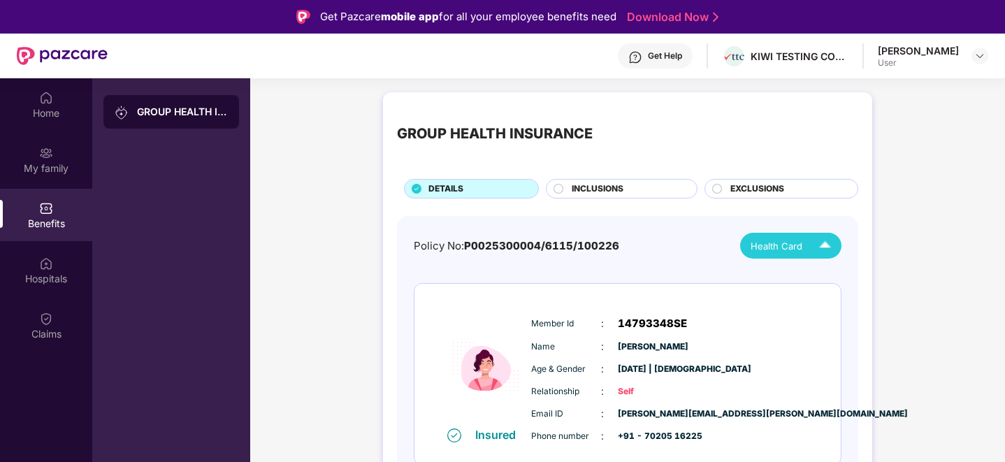
click at [607, 188] on span "INCLUSIONS" at bounding box center [598, 188] width 52 height 13
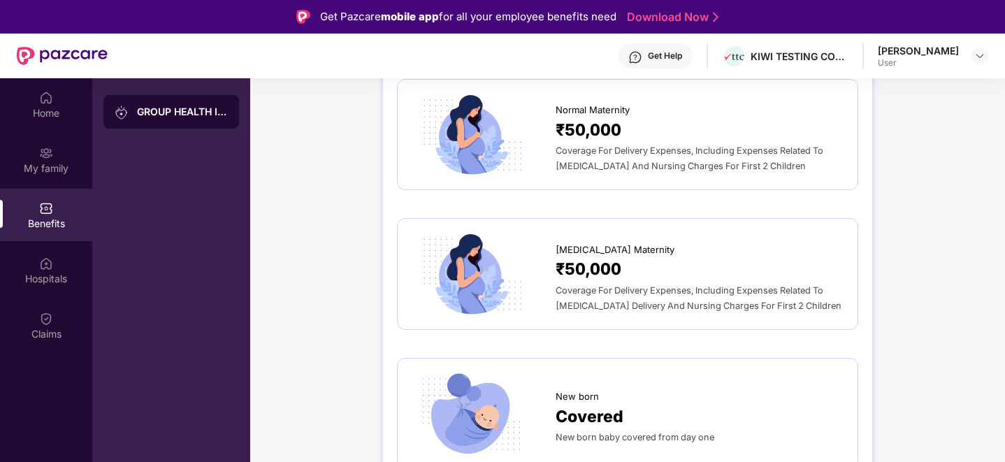
scroll to position [1672, 0]
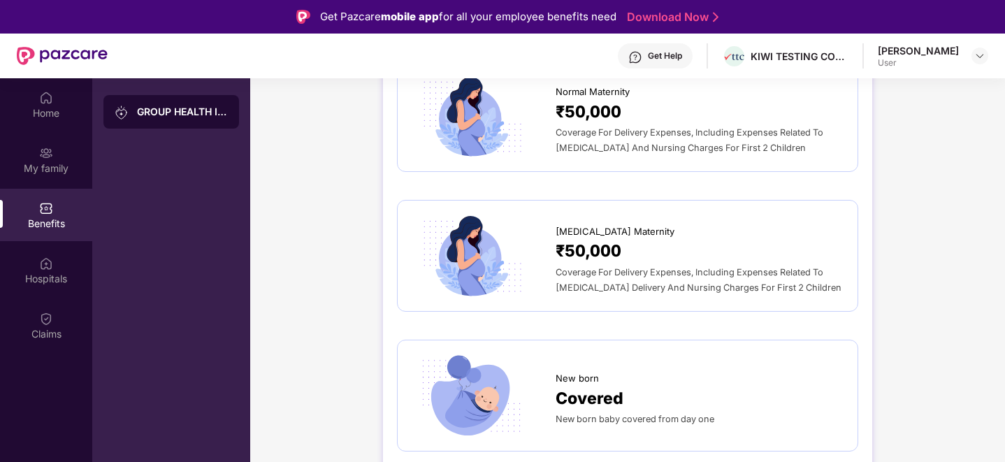
click at [733, 386] on div "Covered" at bounding box center [700, 398] width 288 height 25
click at [553, 373] on div at bounding box center [484, 395] width 144 height 83
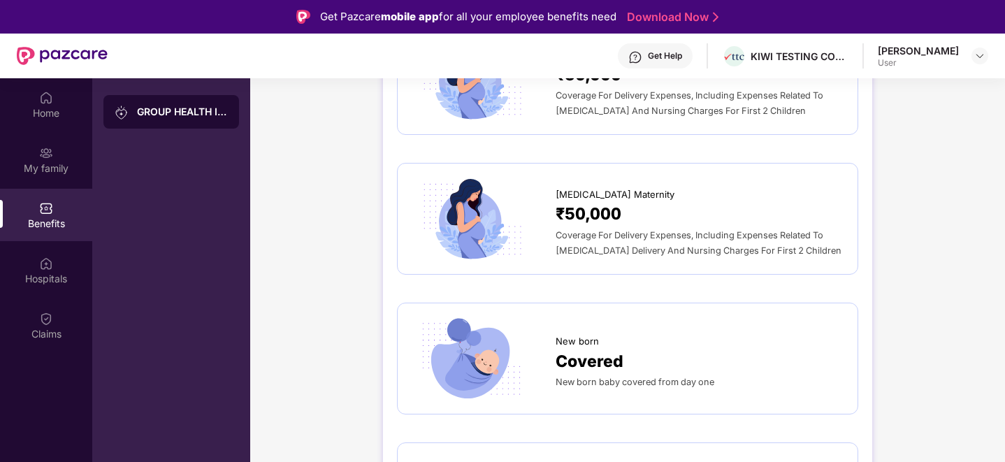
click at [459, 332] on img at bounding box center [471, 358] width 118 height 83
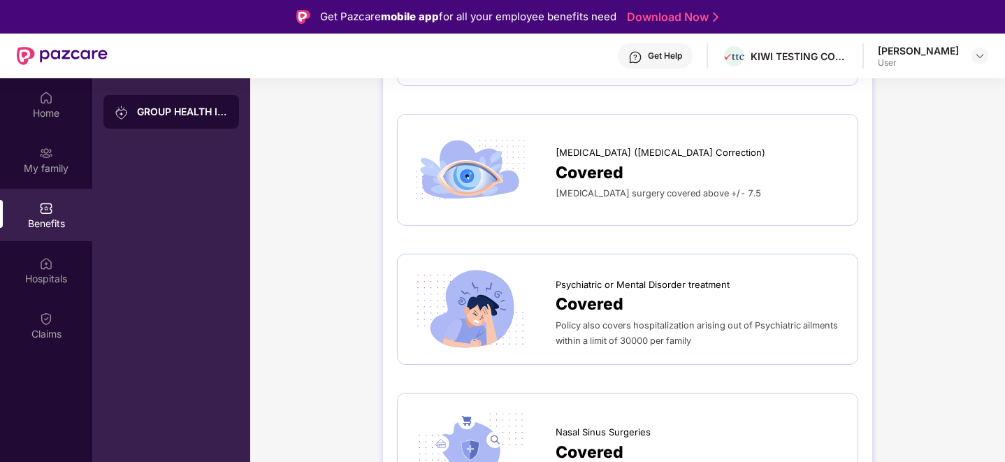
scroll to position [0, 0]
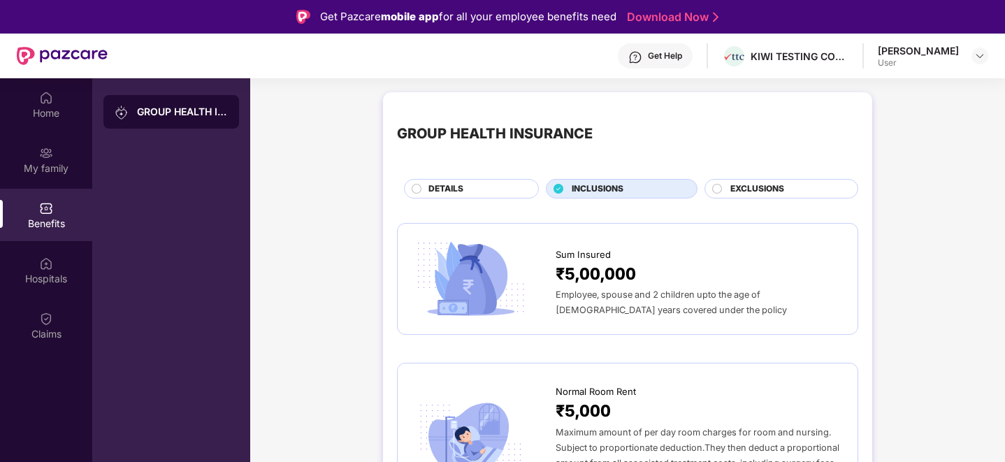
click at [467, 190] on div "DETAILS" at bounding box center [477, 189] width 110 height 15
